Goal: Find specific page/section: Find specific page/section

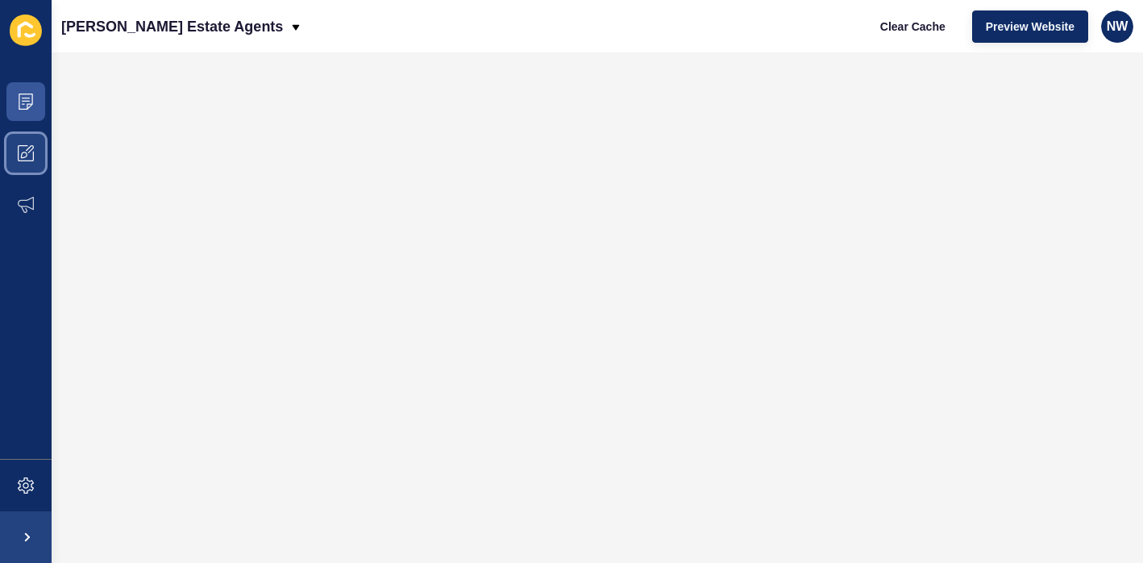
click at [15, 152] on span at bounding box center [26, 153] width 52 height 52
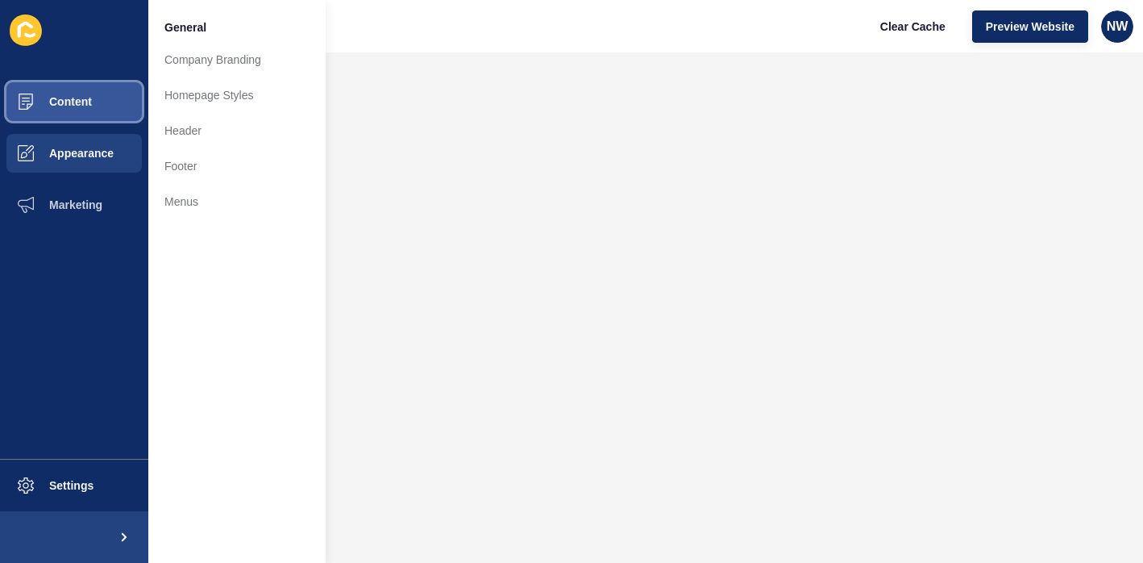
click at [33, 100] on span "Content" at bounding box center [45, 101] width 94 height 13
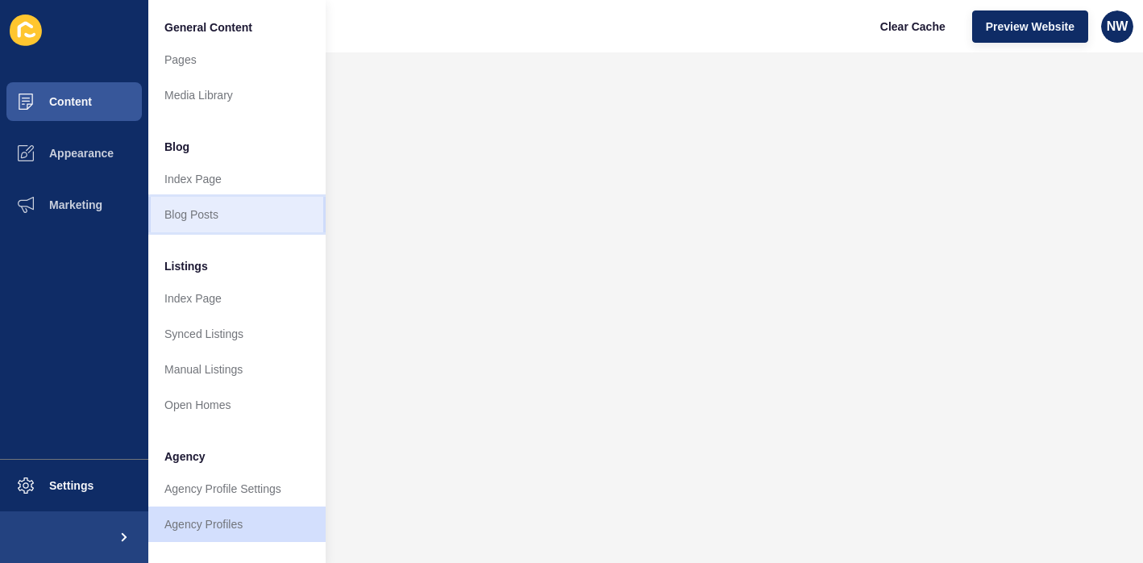
click at [198, 203] on link "Blog Posts" at bounding box center [236, 214] width 177 height 35
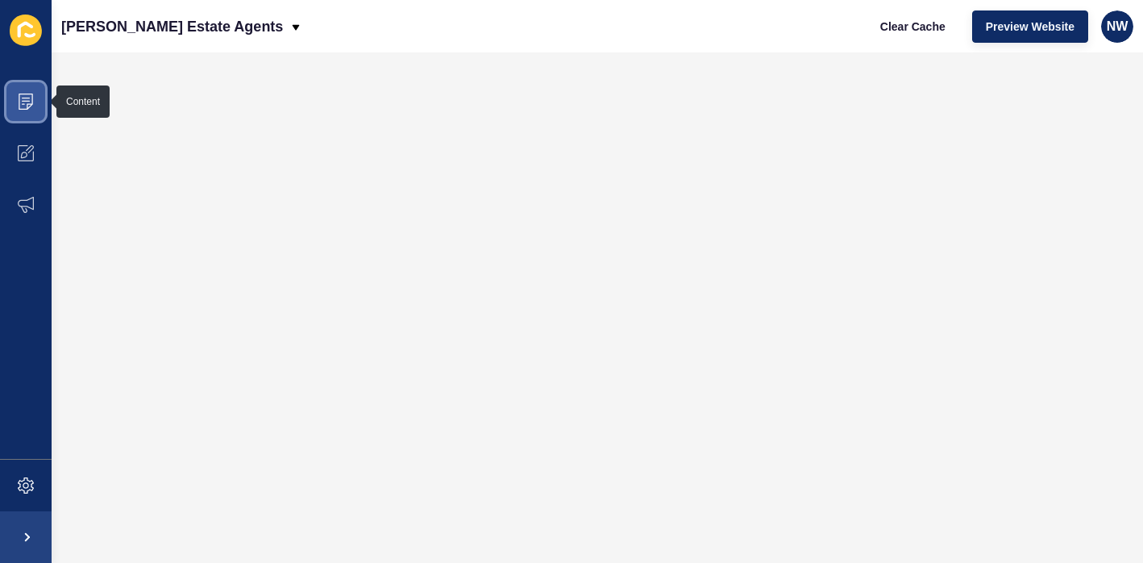
click at [34, 110] on span at bounding box center [26, 102] width 52 height 52
click at [40, 87] on span at bounding box center [26, 102] width 52 height 52
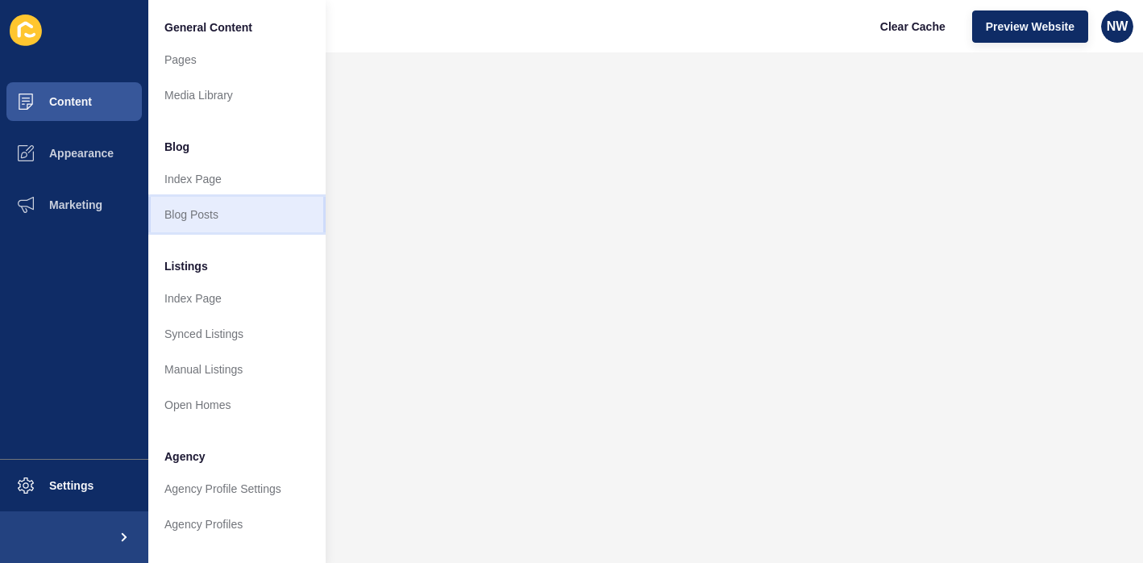
click at [242, 216] on link "Blog Posts" at bounding box center [236, 214] width 177 height 35
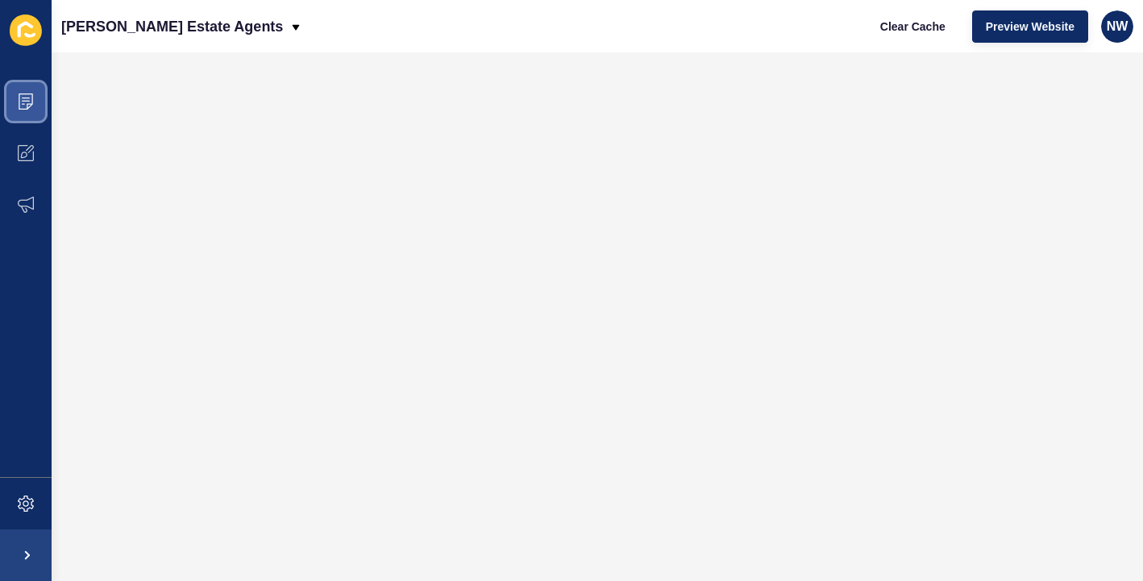
click at [36, 124] on span at bounding box center [26, 102] width 52 height 52
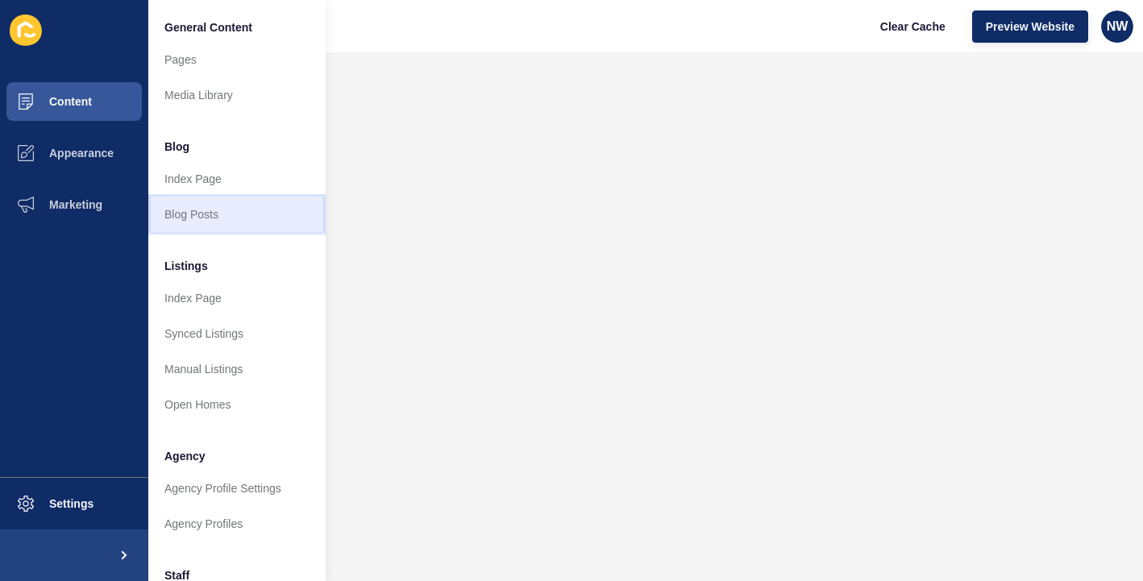
click at [191, 224] on link "Blog Posts" at bounding box center [236, 214] width 177 height 35
